Goal: Navigation & Orientation: Find specific page/section

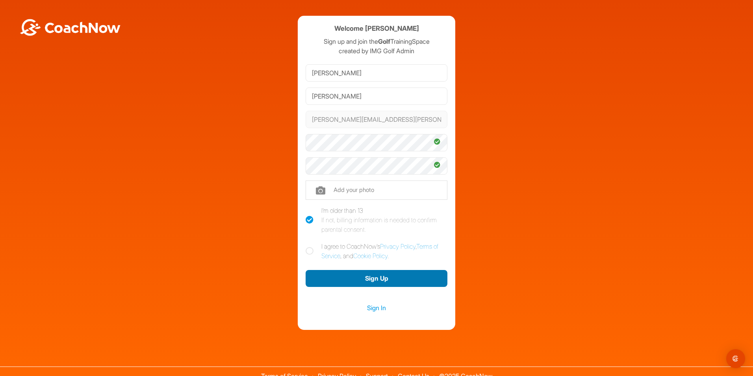
click at [373, 284] on button "Sign Up" at bounding box center [377, 278] width 142 height 17
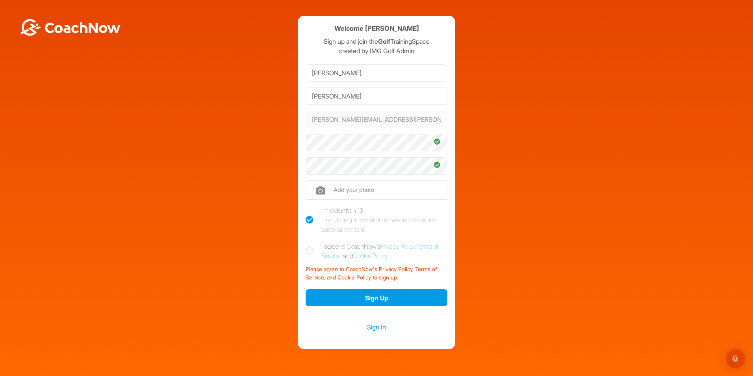
click at [306, 248] on icon at bounding box center [310, 251] width 8 height 8
click at [306, 247] on input "I agree to CoachNow's Privacy Policy , Terms of Service , and Cookie Policy ." at bounding box center [308, 243] width 5 height 5
checkbox input "true"
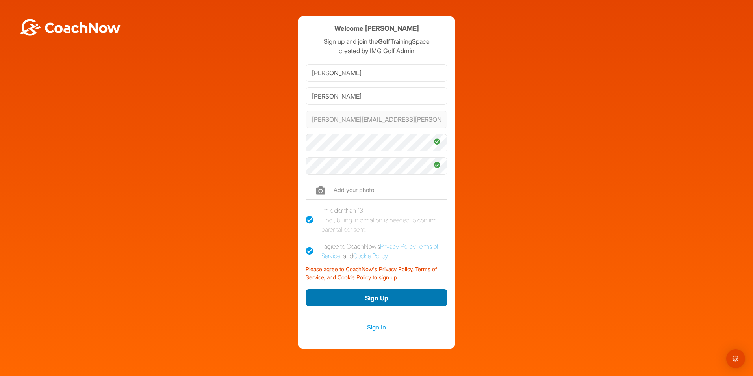
click at [368, 297] on button "Sign Up" at bounding box center [377, 297] width 142 height 17
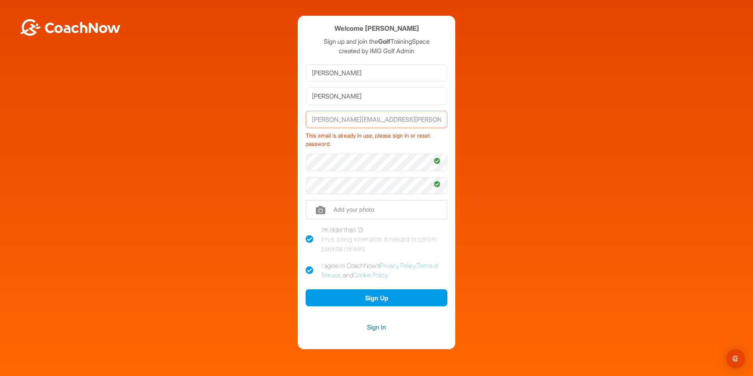
click at [368, 327] on link "Sign In" at bounding box center [377, 327] width 142 height 10
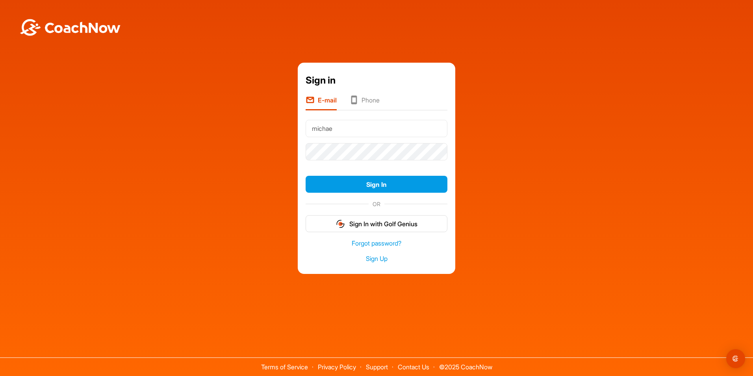
type input "michael.guetzke@guetzkeinc.com"
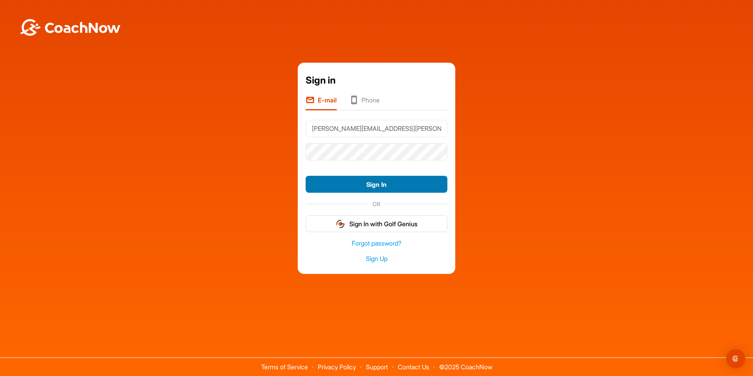
click at [363, 185] on button "Sign In" at bounding box center [377, 184] width 142 height 17
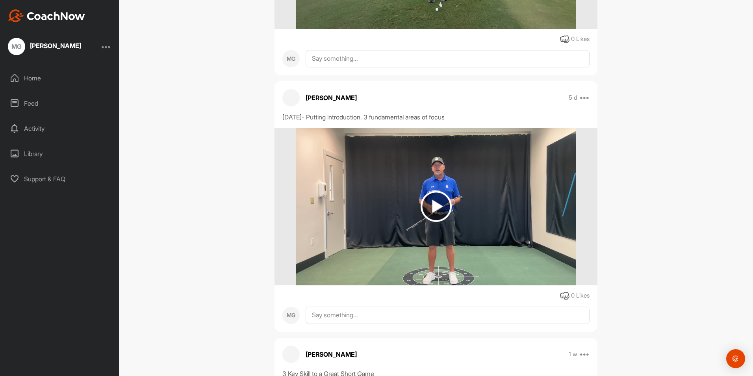
scroll to position [377, 0]
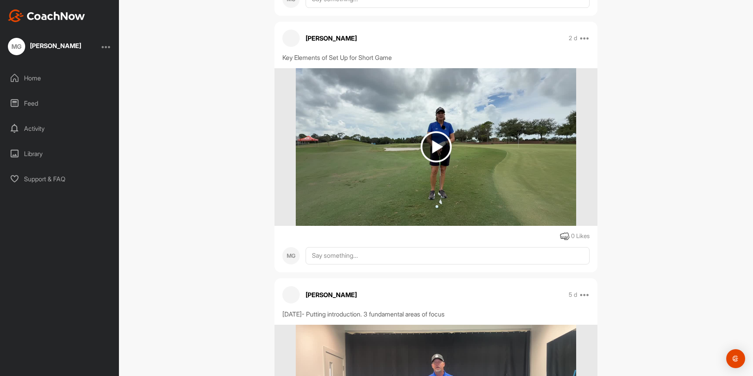
click at [31, 76] on div "Home" at bounding box center [59, 78] width 111 height 20
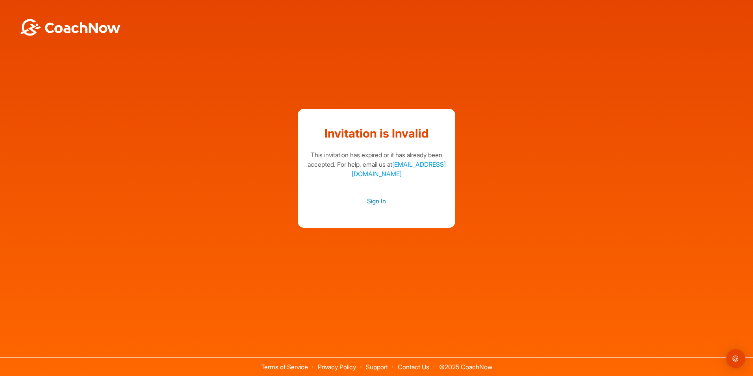
click at [377, 201] on link "Sign In" at bounding box center [377, 201] width 142 height 10
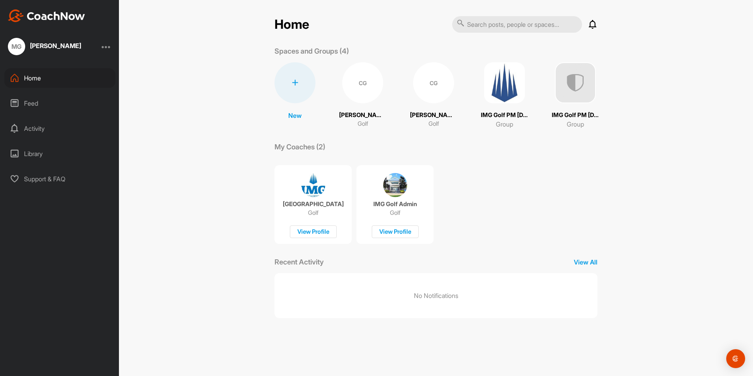
click at [366, 115] on p "Cody Guetzke" at bounding box center [362, 115] width 47 height 9
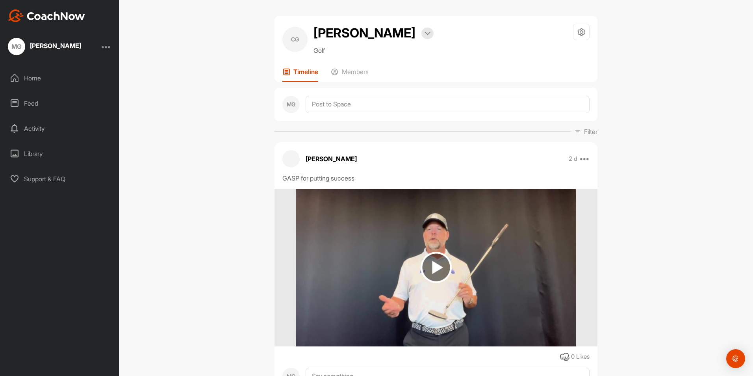
click at [37, 128] on div "Activity" at bounding box center [59, 129] width 111 height 20
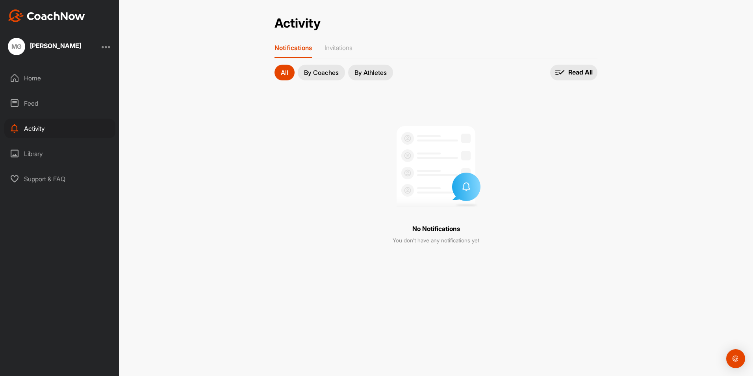
click at [324, 78] on button "By Coaches" at bounding box center [321, 73] width 47 height 16
click at [372, 70] on p "By Athletes" at bounding box center [370, 72] width 32 height 6
click at [26, 76] on div "Home" at bounding box center [59, 78] width 111 height 20
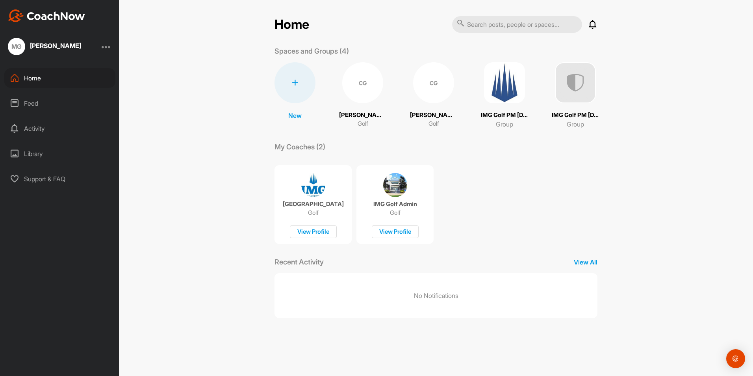
click at [299, 203] on p "IMG Academy Golf Camp" at bounding box center [313, 204] width 61 height 8
click at [323, 233] on div "View Profile" at bounding box center [313, 231] width 47 height 13
click at [417, 95] on div "CG" at bounding box center [433, 82] width 41 height 41
click at [368, 102] on div "CG" at bounding box center [362, 82] width 41 height 41
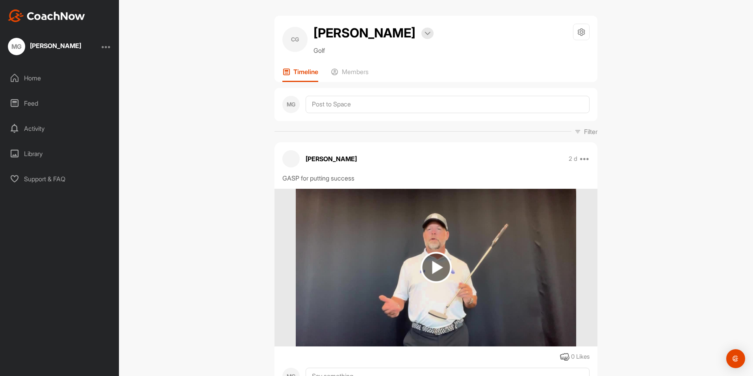
click at [37, 79] on div "Home" at bounding box center [59, 78] width 111 height 20
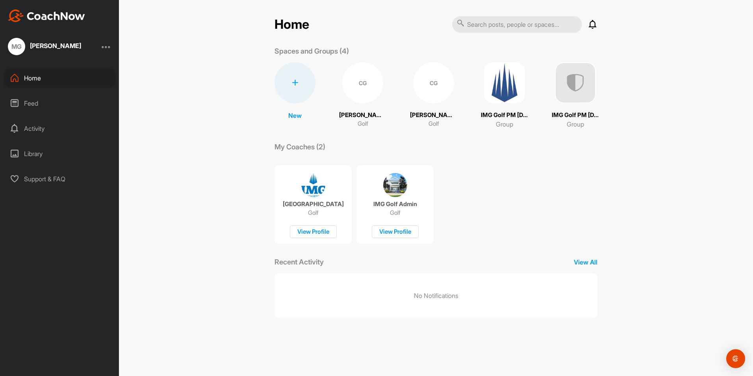
click at [36, 155] on div "Library" at bounding box center [59, 154] width 111 height 20
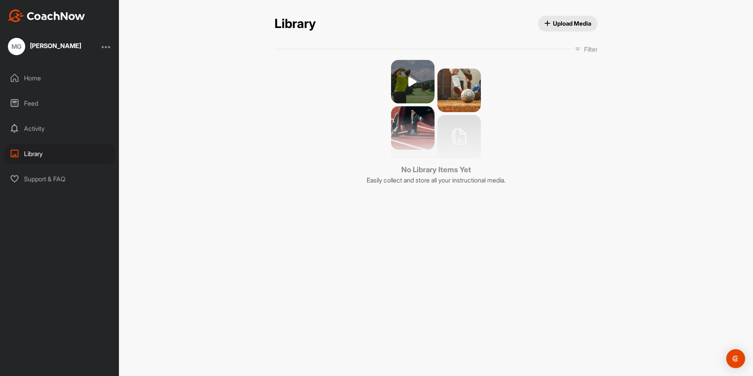
click at [33, 80] on div "Home" at bounding box center [59, 78] width 111 height 20
